Goal: Contribute content

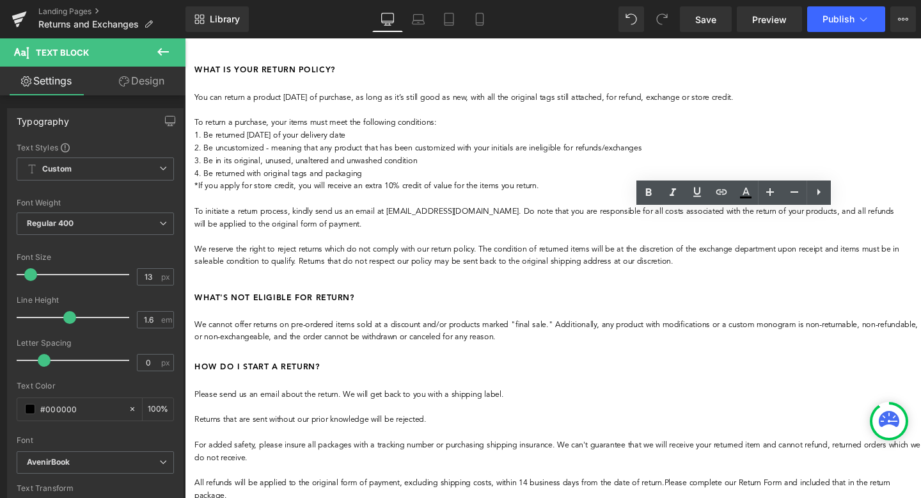
click at [742, 460] on p "For added safety, please insure all packages with a tracking number or purchasi…" at bounding box center [577, 473] width 764 height 27
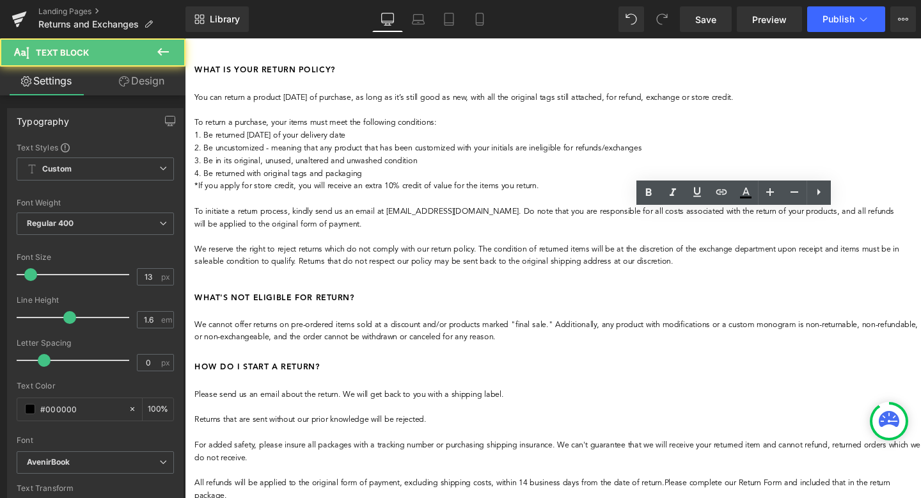
click at [866, 460] on p "For added safety, please insure all packages with a tracking number or purchasi…" at bounding box center [577, 473] width 764 height 27
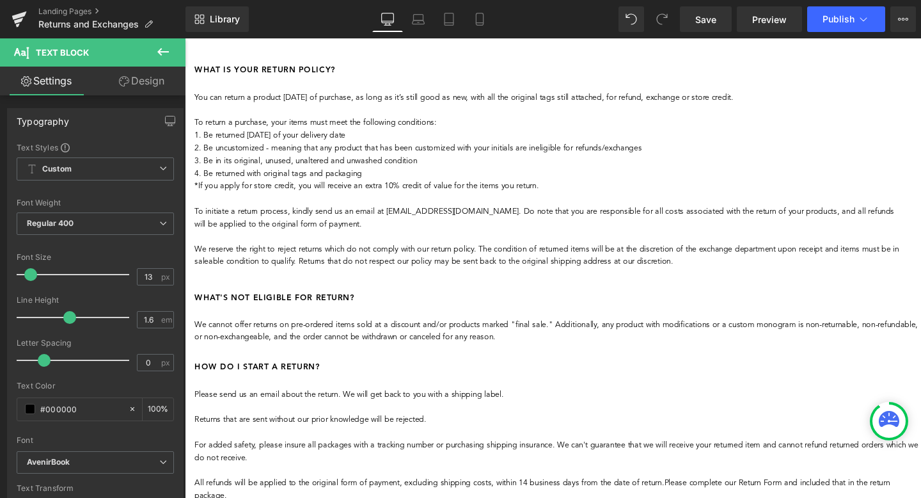
click at [909, 460] on p "For added safety, please insure all packages with a tracking number or purchasi…" at bounding box center [577, 473] width 764 height 27
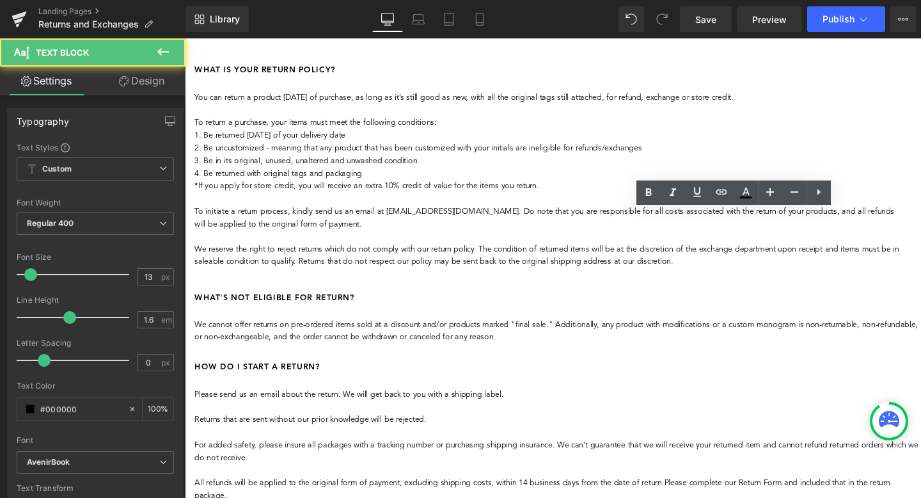
click at [909, 460] on p "For added safety, please insure all packages with a tracking number or purchasi…" at bounding box center [577, 473] width 764 height 27
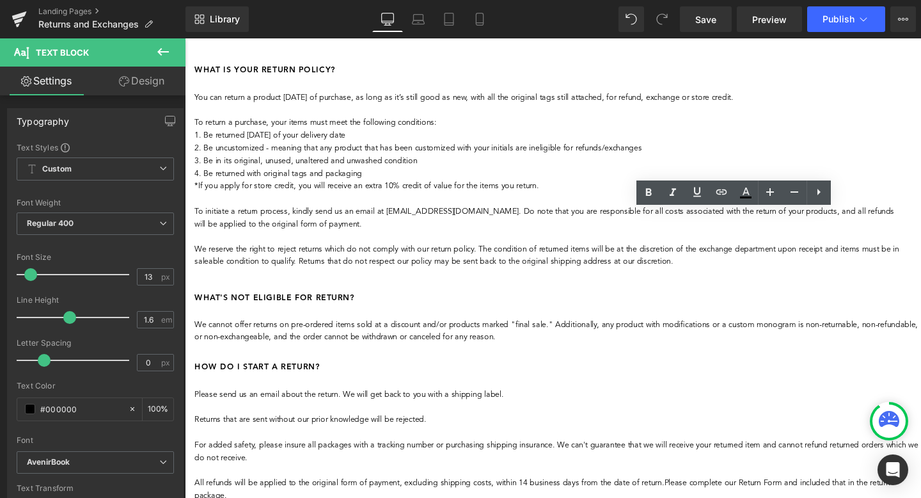
click at [606, 460] on p "For added safety, please insure all packages with a tracking number or purchasi…" at bounding box center [577, 473] width 764 height 27
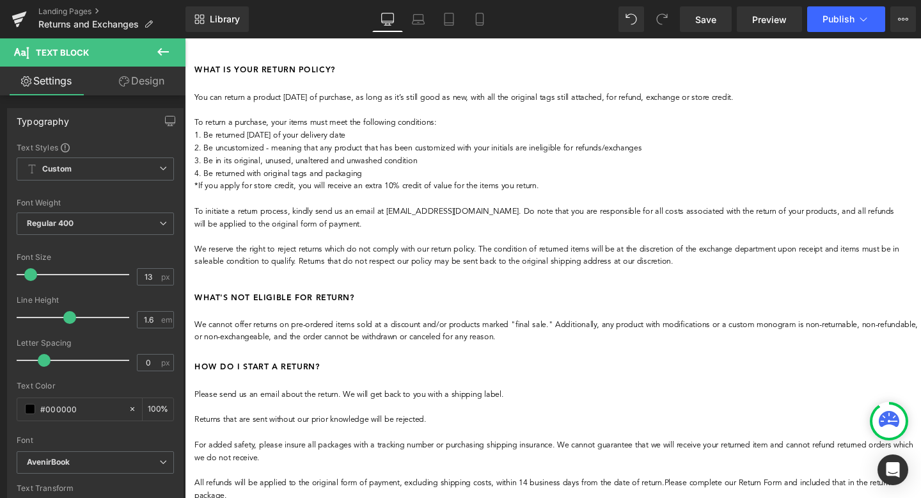
click at [826, 460] on p "For added safety, please insure all packages with a tracking number or purchasi…" at bounding box center [577, 473] width 764 height 27
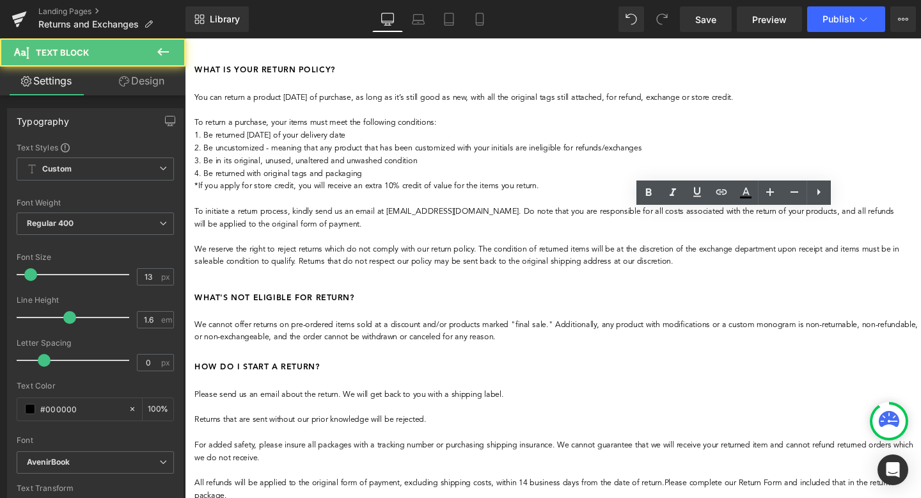
click at [826, 460] on p "For added safety, please insure all packages with a tracking number or purchasi…" at bounding box center [577, 473] width 764 height 27
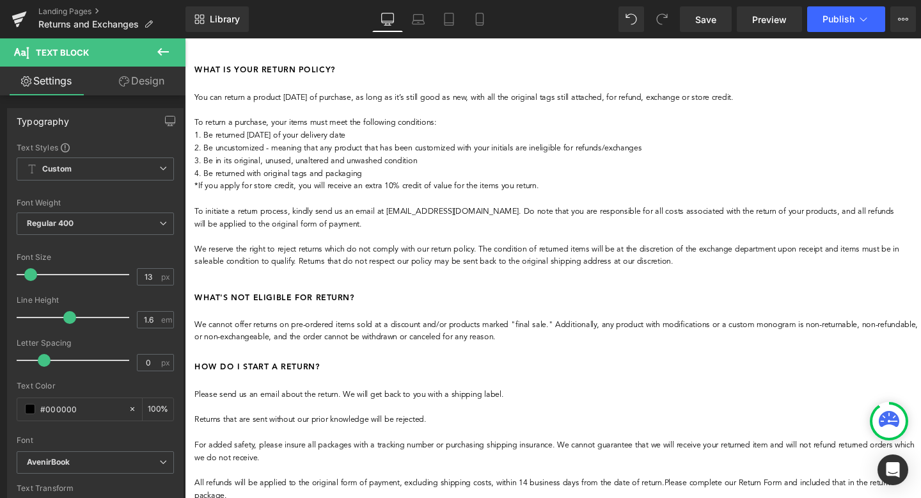
scroll to position [249, 0]
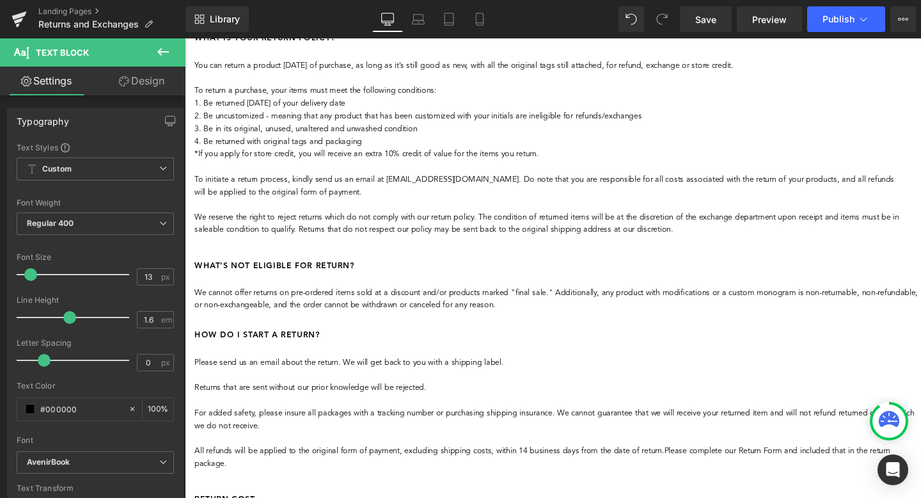
click at [718, 466] on p "All refunds will be applied to the original form of payment, excluding shipping…" at bounding box center [577, 479] width 764 height 27
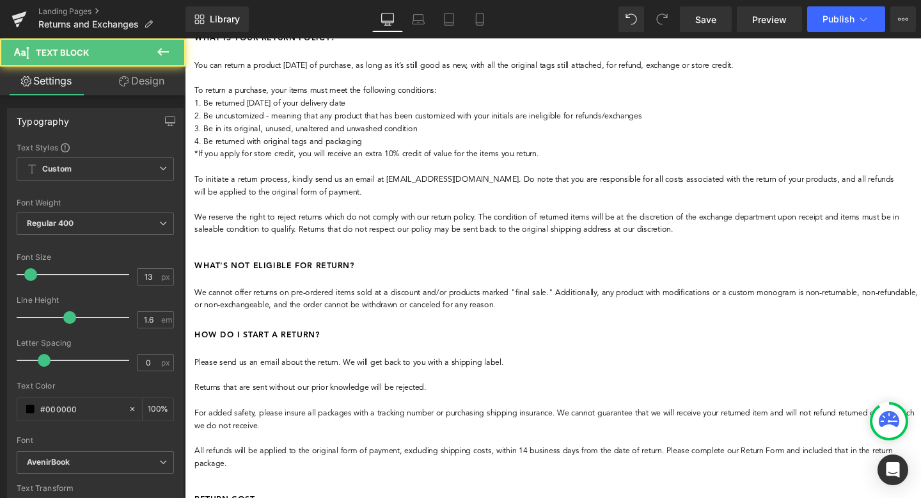
click at [892, 466] on p "All refunds will be applied to the original form of payment, excluding shipping…" at bounding box center [577, 479] width 764 height 27
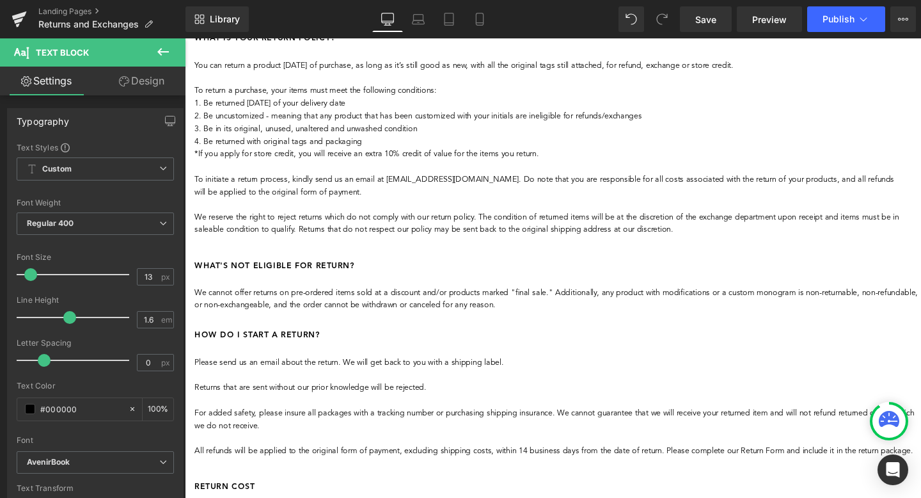
click at [887, 466] on p "All refunds will be applied to the original form of payment, excluding shipping…" at bounding box center [577, 472] width 764 height 13
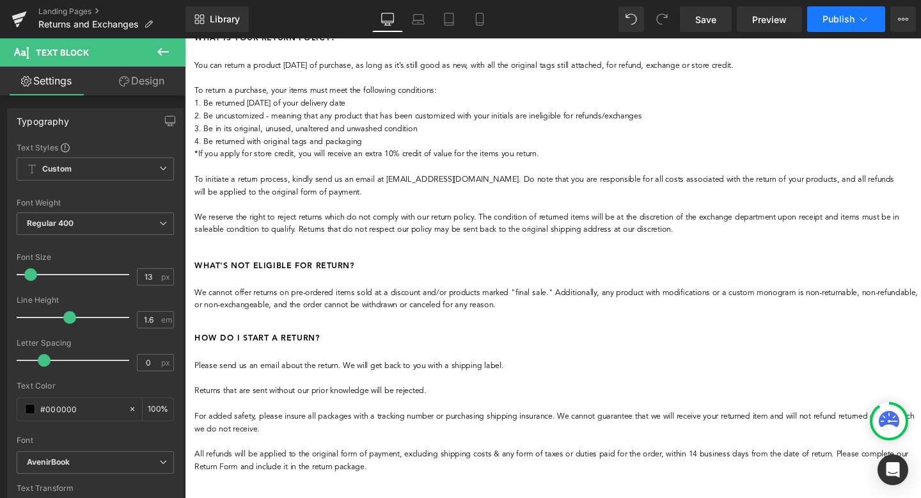
click at [844, 24] on button "Publish" at bounding box center [846, 19] width 78 height 26
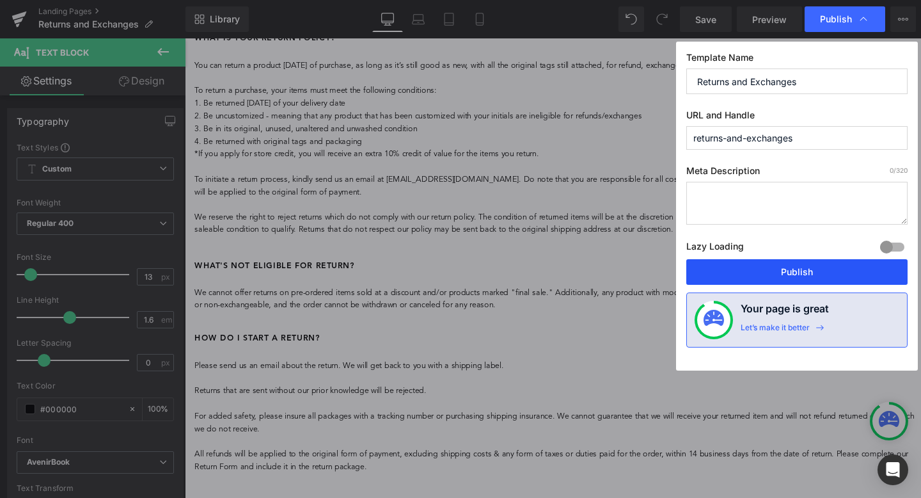
click at [760, 260] on button "Publish" at bounding box center [796, 272] width 221 height 26
